Goal: Find specific page/section

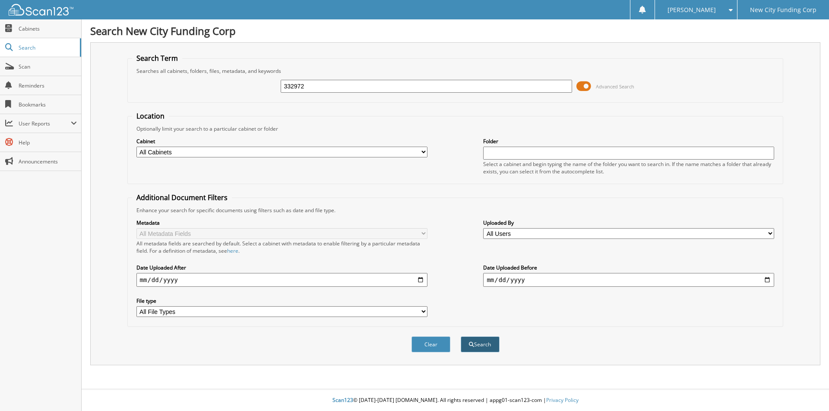
type input "332972"
click at [469, 345] on span "submit" at bounding box center [471, 344] width 5 height 5
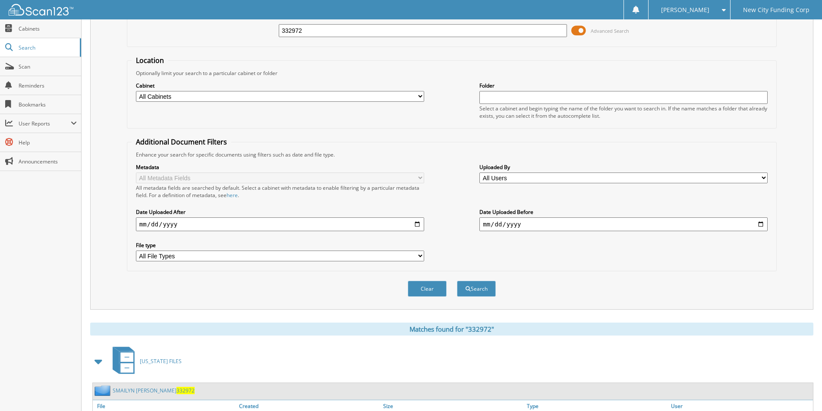
scroll to position [119, 0]
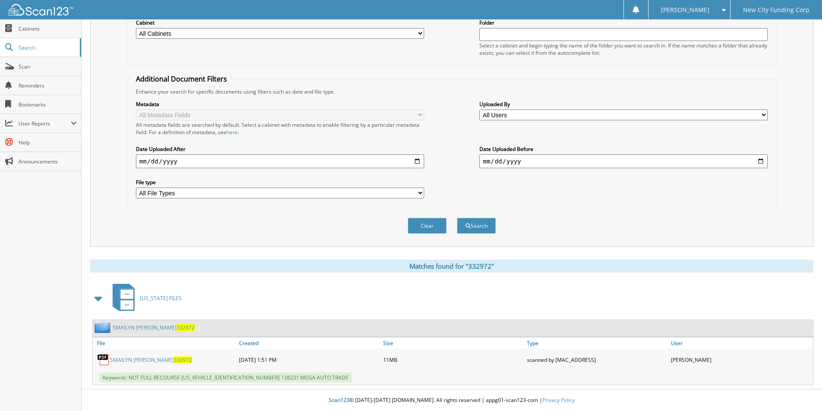
click at [139, 360] on link "SMAILYN ESPINAL 332972" at bounding box center [151, 360] width 82 height 7
